Goal: Transaction & Acquisition: Purchase product/service

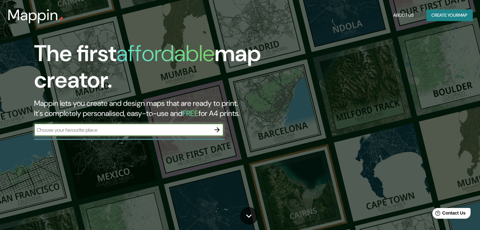
click at [162, 124] on div "​" at bounding box center [128, 130] width 189 height 13
type input "barranquilla"
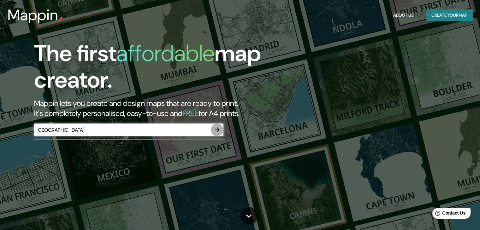
click at [212, 128] on button "button" at bounding box center [217, 130] width 13 height 13
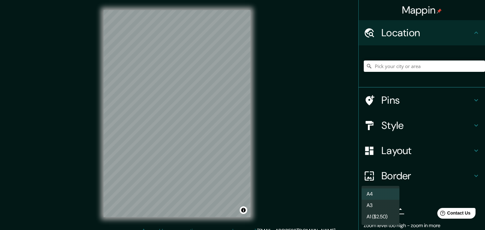
click at [391, 211] on body "Mappin Location Pins Style Layout Border Choose a border. Hint : you can make l…" at bounding box center [242, 115] width 485 height 230
click at [419, 211] on div at bounding box center [242, 115] width 485 height 230
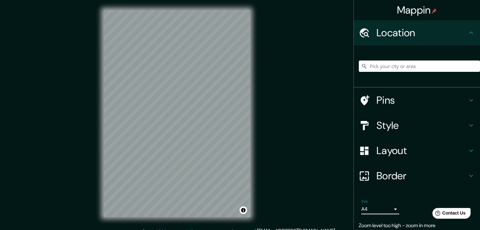
click at [432, 150] on h4 "Layout" at bounding box center [422, 151] width 91 height 13
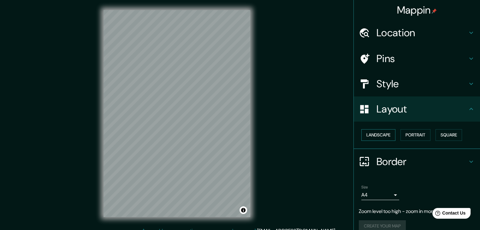
click at [379, 134] on button "Landscape" at bounding box center [378, 135] width 34 height 12
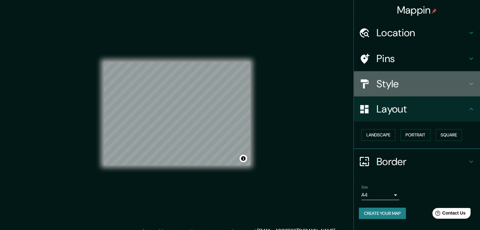
click at [462, 78] on h4 "Style" at bounding box center [422, 84] width 91 height 13
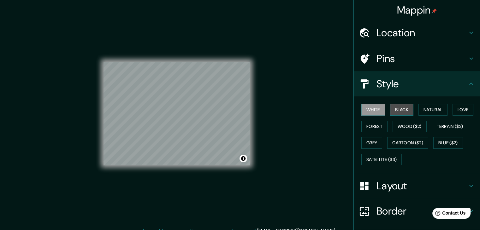
click at [390, 109] on button "Black" at bounding box center [402, 110] width 24 height 12
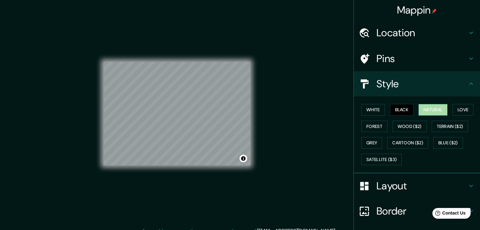
click at [426, 111] on button "Natural" at bounding box center [433, 110] width 29 height 12
click at [461, 110] on button "Love" at bounding box center [463, 110] width 21 height 12
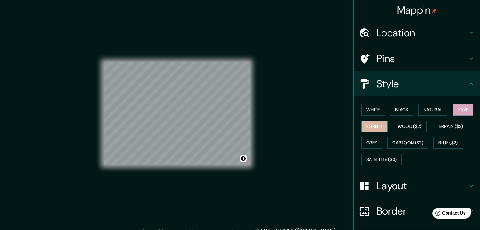
click at [382, 124] on button "Forest" at bounding box center [374, 127] width 26 height 12
click at [417, 125] on button "Wood ($2)" at bounding box center [410, 127] width 34 height 12
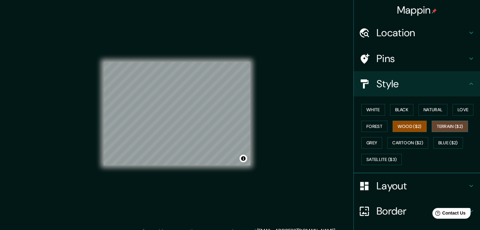
click at [452, 127] on button "Terrain ($2)" at bounding box center [450, 127] width 37 height 12
click at [364, 142] on button "Grey" at bounding box center [371, 143] width 21 height 12
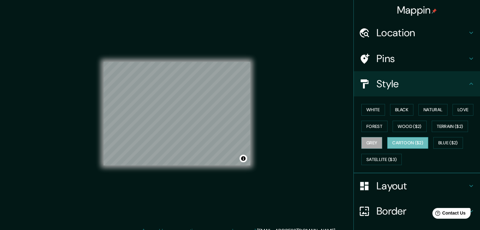
click at [406, 140] on button "Cartoon ($2)" at bounding box center [407, 143] width 41 height 12
click at [446, 140] on button "Blue ($2)" at bounding box center [448, 143] width 30 height 12
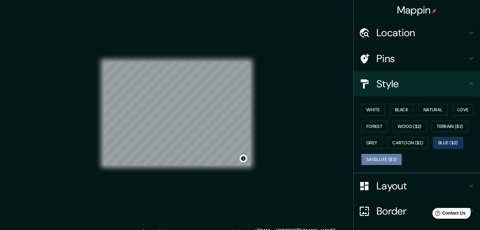
click at [377, 157] on button "Satellite ($3)" at bounding box center [381, 160] width 40 height 12
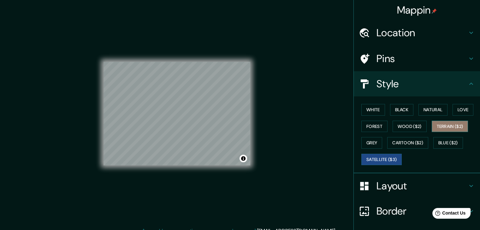
click at [443, 128] on button "Terrain ($2)" at bounding box center [450, 127] width 37 height 12
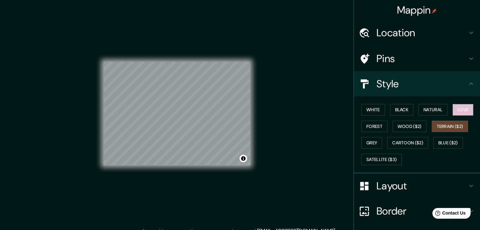
click at [460, 113] on button "Love" at bounding box center [463, 110] width 21 height 12
click at [374, 127] on button "Forest" at bounding box center [374, 127] width 26 height 12
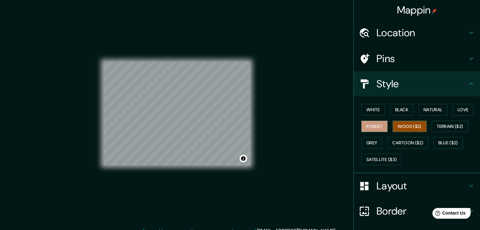
click at [395, 127] on button "Wood ($2)" at bounding box center [410, 127] width 34 height 12
click at [370, 109] on button "White" at bounding box center [373, 110] width 24 height 12
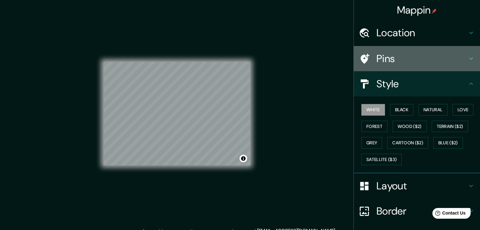
click at [449, 58] on h4 "Pins" at bounding box center [422, 58] width 91 height 13
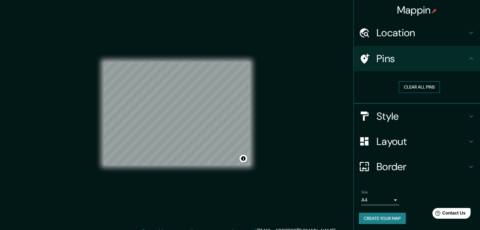
click at [425, 91] on button "Clear all pins" at bounding box center [419, 87] width 41 height 12
click at [401, 87] on button "Clear all pins" at bounding box center [419, 87] width 41 height 12
click at [409, 85] on button "Clear all pins" at bounding box center [419, 87] width 41 height 12
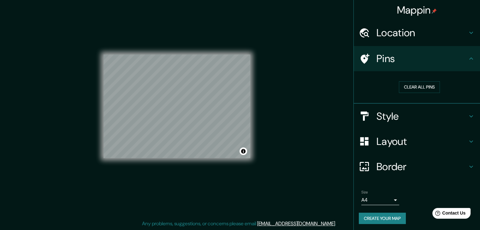
click at [368, 215] on button "Create your map" at bounding box center [382, 219] width 47 height 12
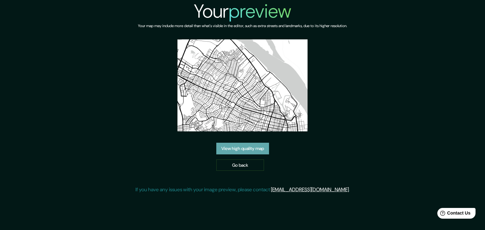
click at [233, 147] on link "View high quality map" at bounding box center [242, 149] width 53 height 12
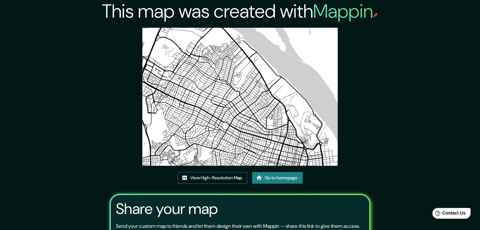
click at [211, 179] on link "View High-Resolution Map" at bounding box center [212, 178] width 69 height 12
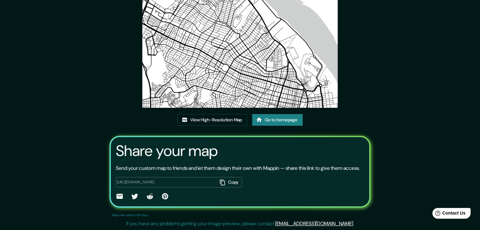
scroll to position [66, 0]
